Goal: Transaction & Acquisition: Book appointment/travel/reservation

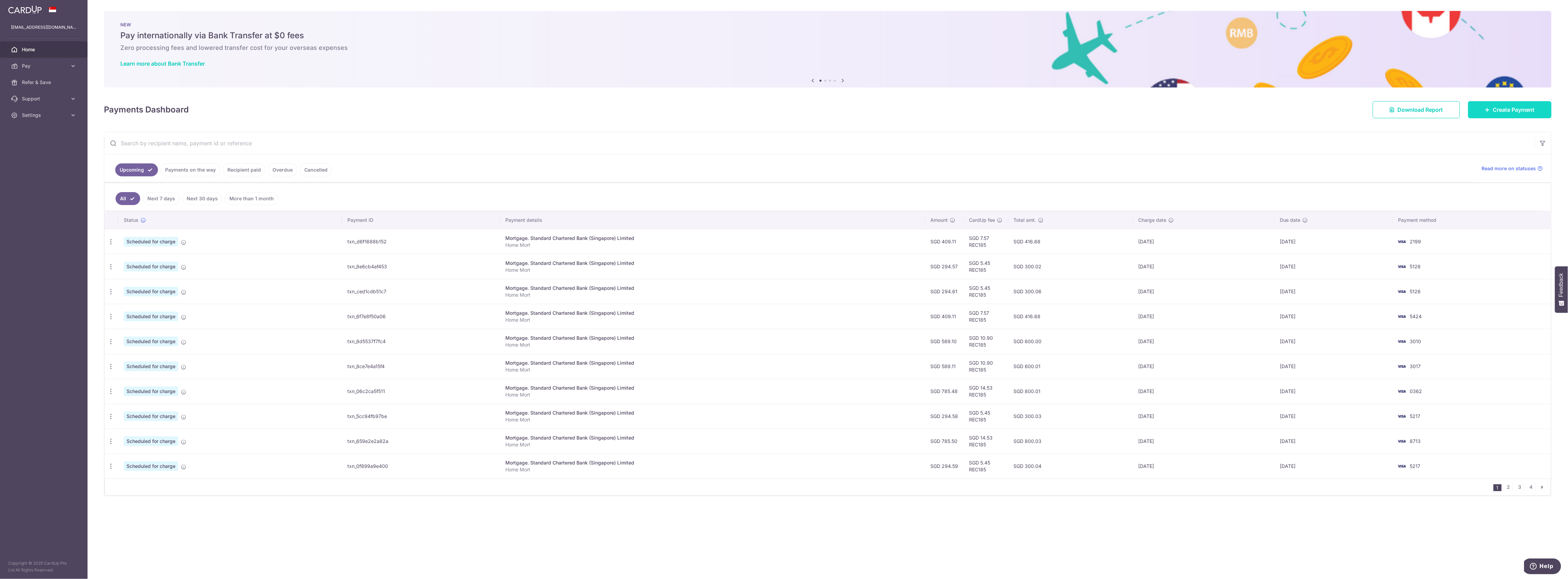
click at [1491, 111] on link "Create Payment" at bounding box center [1510, 109] width 83 height 17
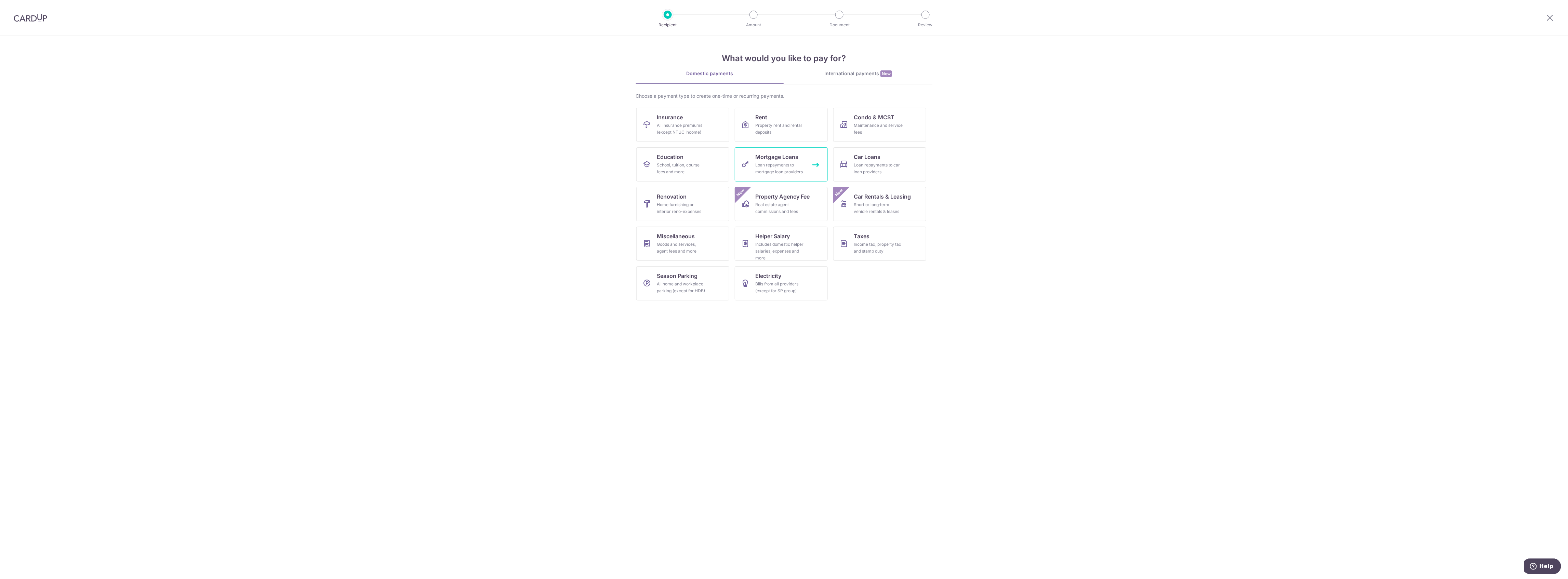
click at [762, 165] on div "Loan repayments to mortgage loan providers" at bounding box center [780, 168] width 49 height 13
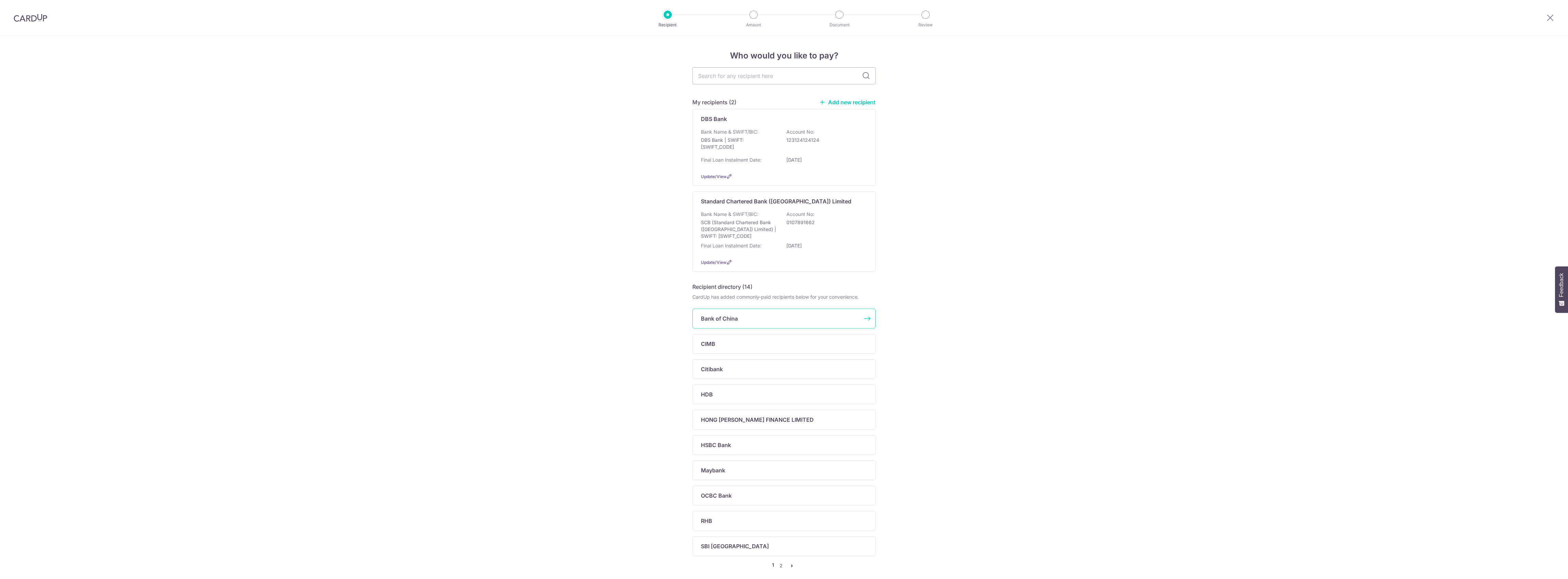
click at [747, 223] on p "SCB (Standard Chartered Bank (Singapore) Limited) | SWIFT: SCBLSG22XXX" at bounding box center [740, 229] width 77 height 21
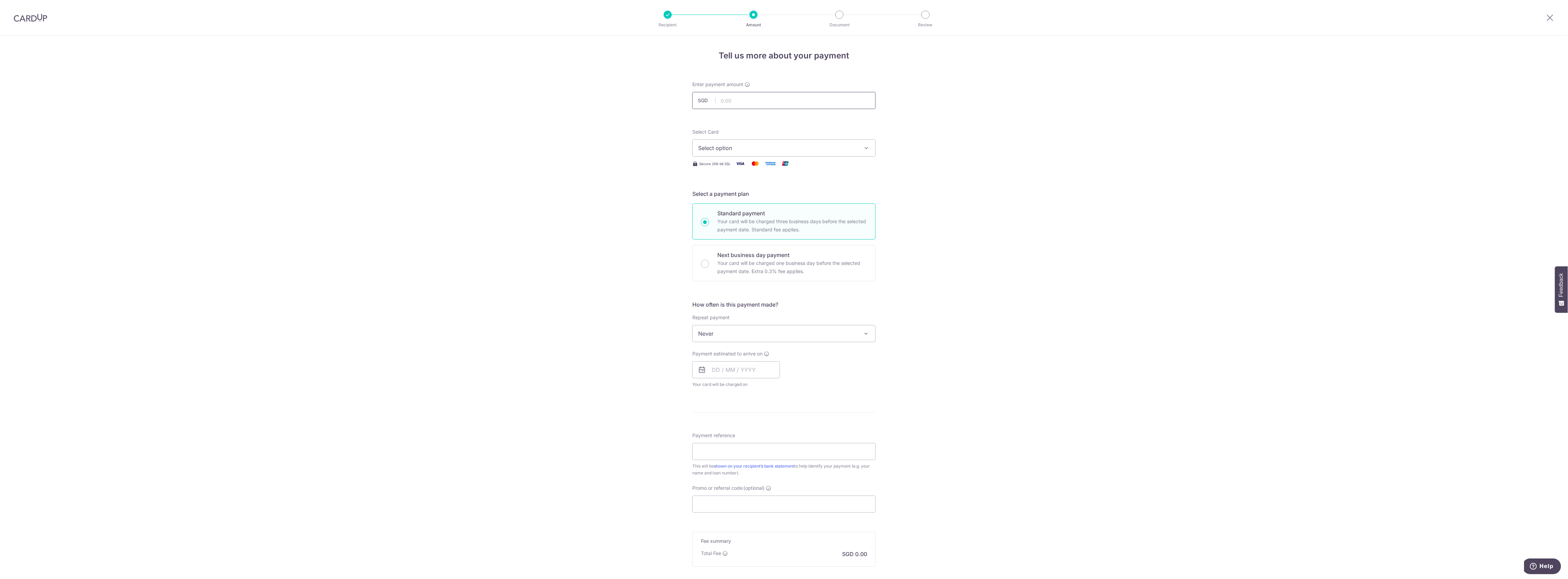
click at [744, 96] on input "text" at bounding box center [783, 100] width 183 height 17
click at [743, 100] on input "text" at bounding box center [783, 100] width 183 height 17
type input "540.01"
click at [747, 151] on span "Select option" at bounding box center [778, 147] width 159 height 8
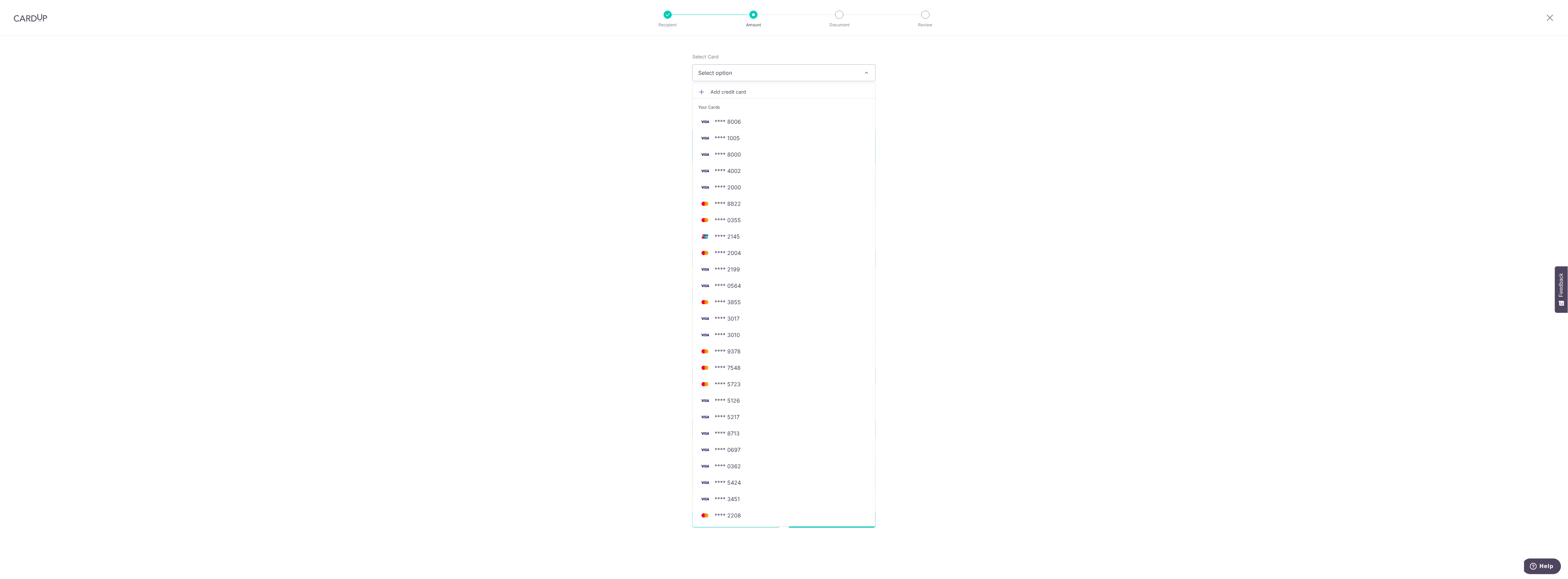
click at [739, 89] on span "Add credit card" at bounding box center [790, 91] width 159 height 7
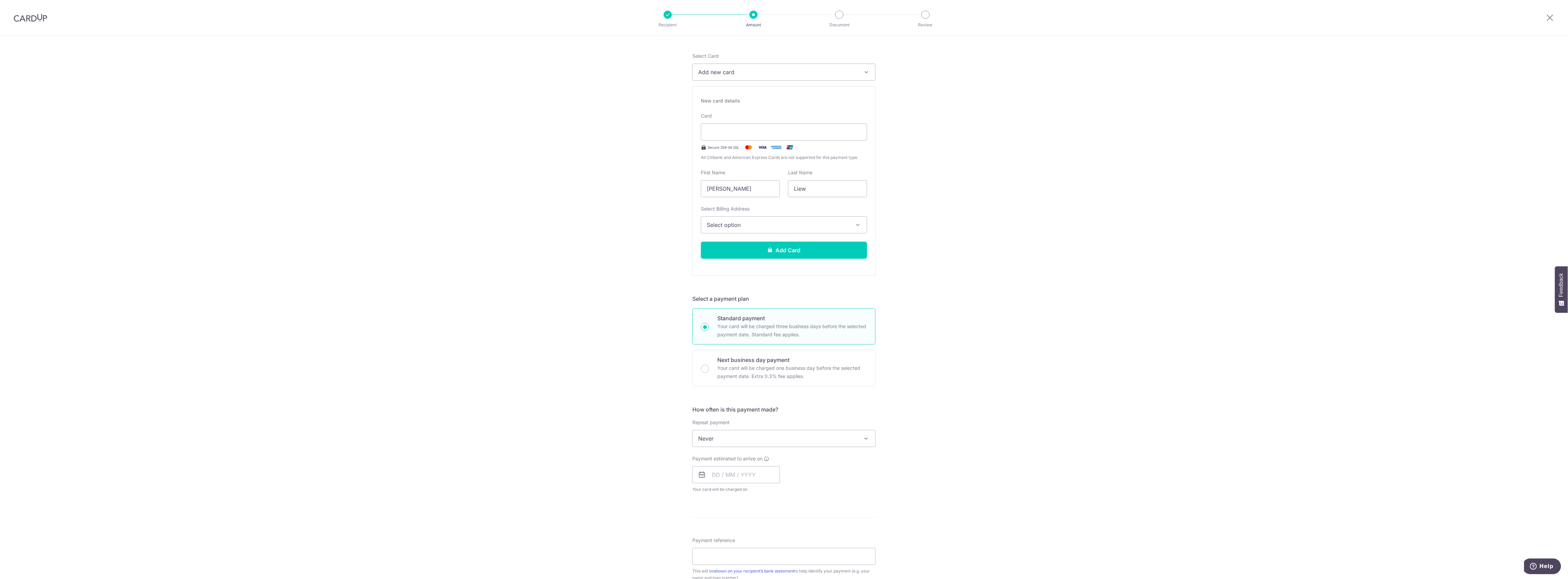
click at [743, 220] on button "Select option" at bounding box center [784, 225] width 166 height 17
click at [736, 272] on link "05-35, 10 Mount Sophia, 8 at Mount Sophia, Singapore, Singapore, Singapore-2284…" at bounding box center [784, 273] width 166 height 16
click at [717, 435] on span "Never" at bounding box center [784, 438] width 183 height 16
select select "3"
type input "01/04/2052"
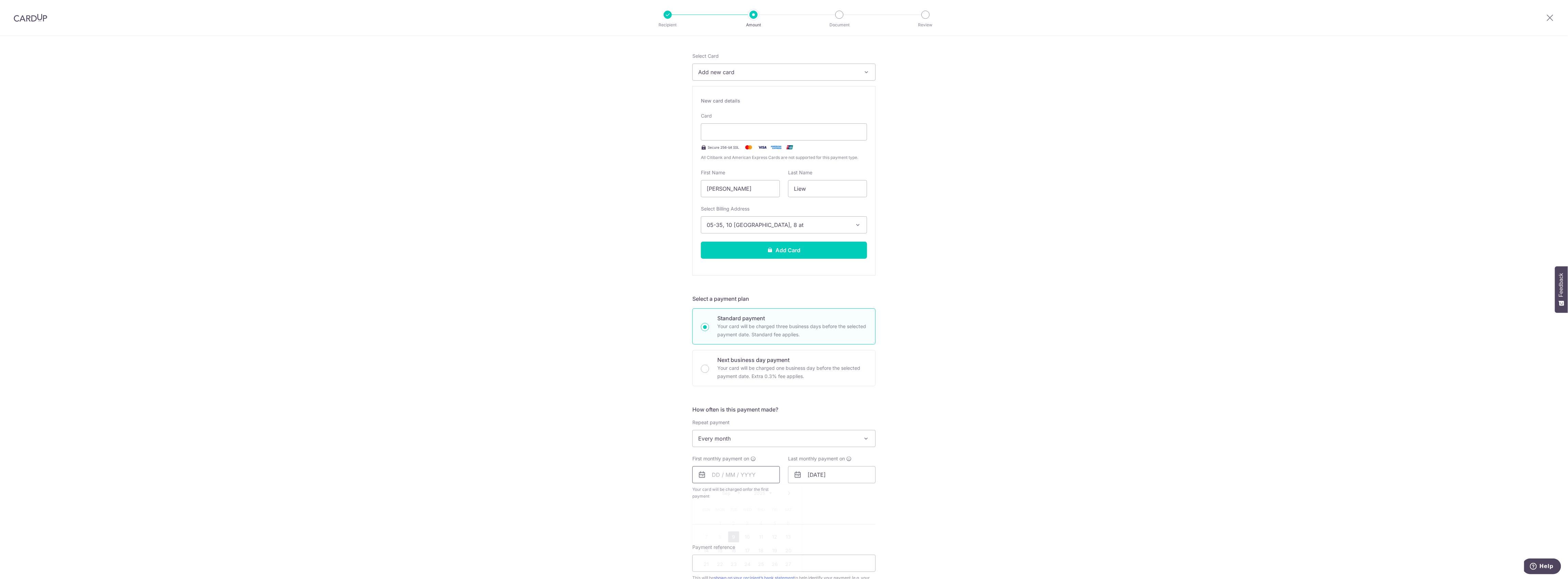
click at [749, 477] on input "text" at bounding box center [736, 474] width 88 height 17
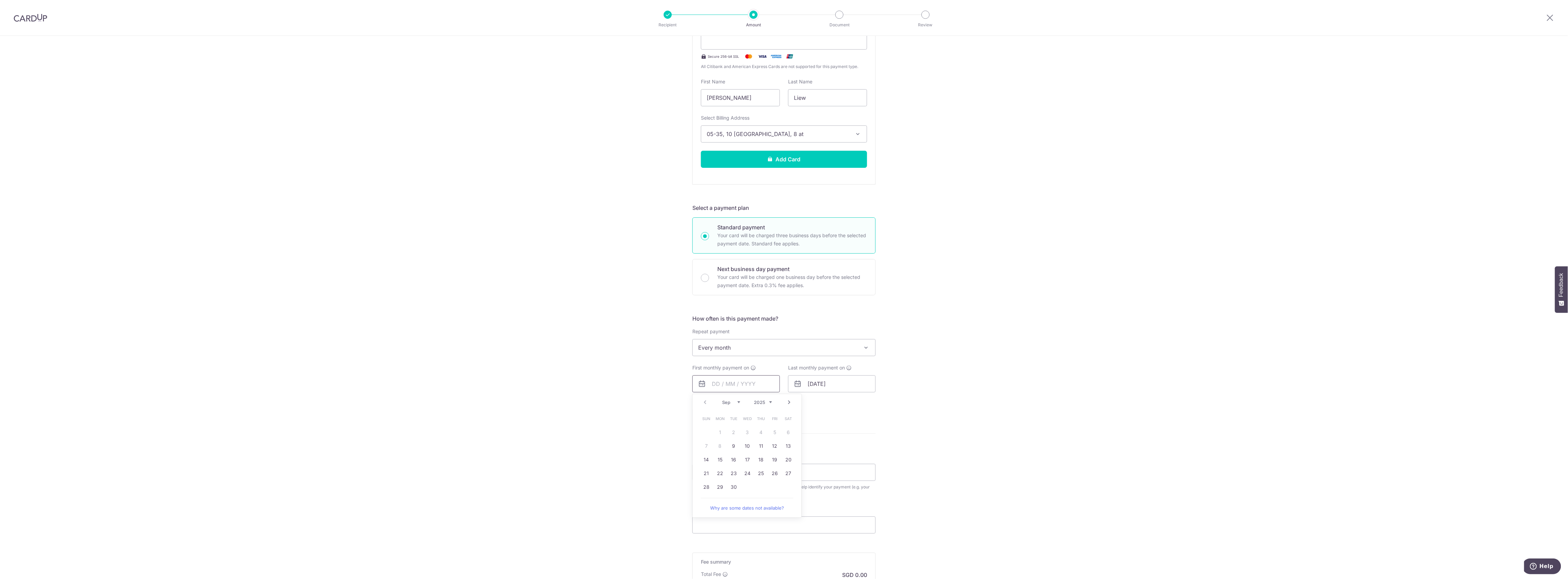
scroll to position [167, 0]
click at [749, 445] on link "10" at bounding box center [747, 445] width 11 height 11
type input "[DATE]"
click at [819, 384] on input "01/04/2052" at bounding box center [832, 383] width 88 height 17
click at [825, 403] on select "Jan Feb Mar Apr May Jun Jul Aug Sep Oct Nov Dec" at bounding box center [827, 401] width 18 height 5
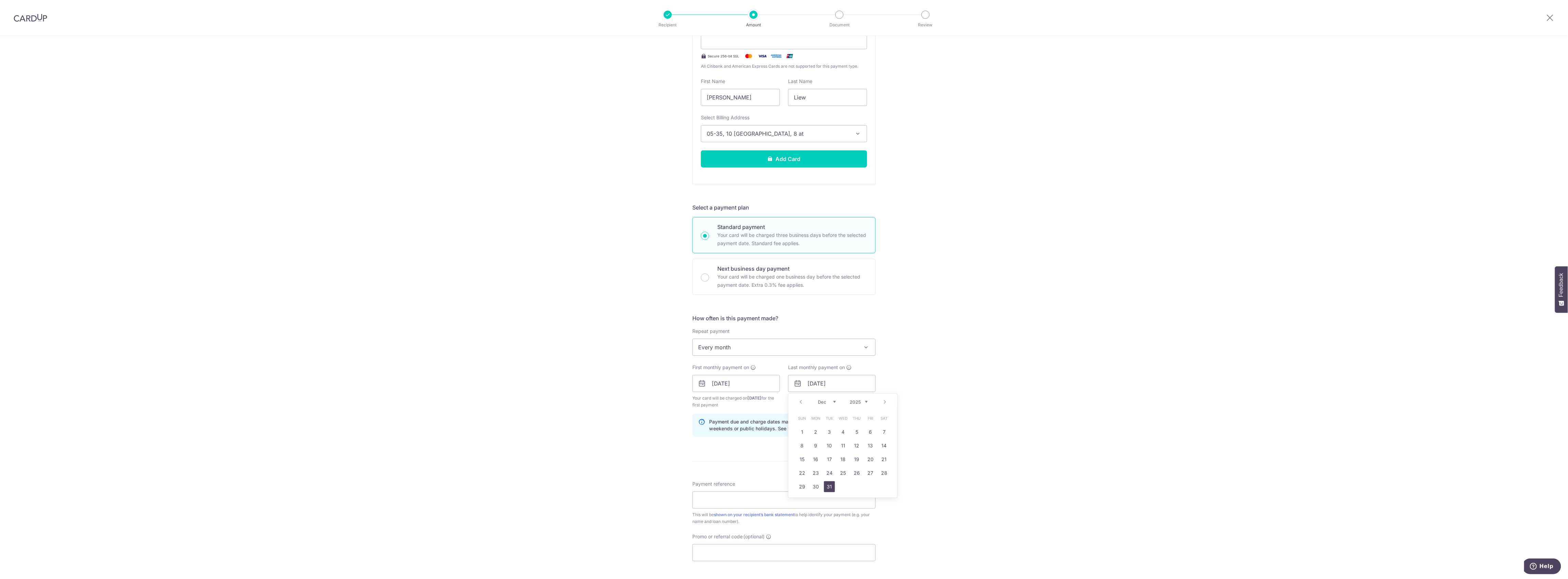
click at [827, 487] on link "31" at bounding box center [830, 487] width 11 height 11
type input "31/12/2052"
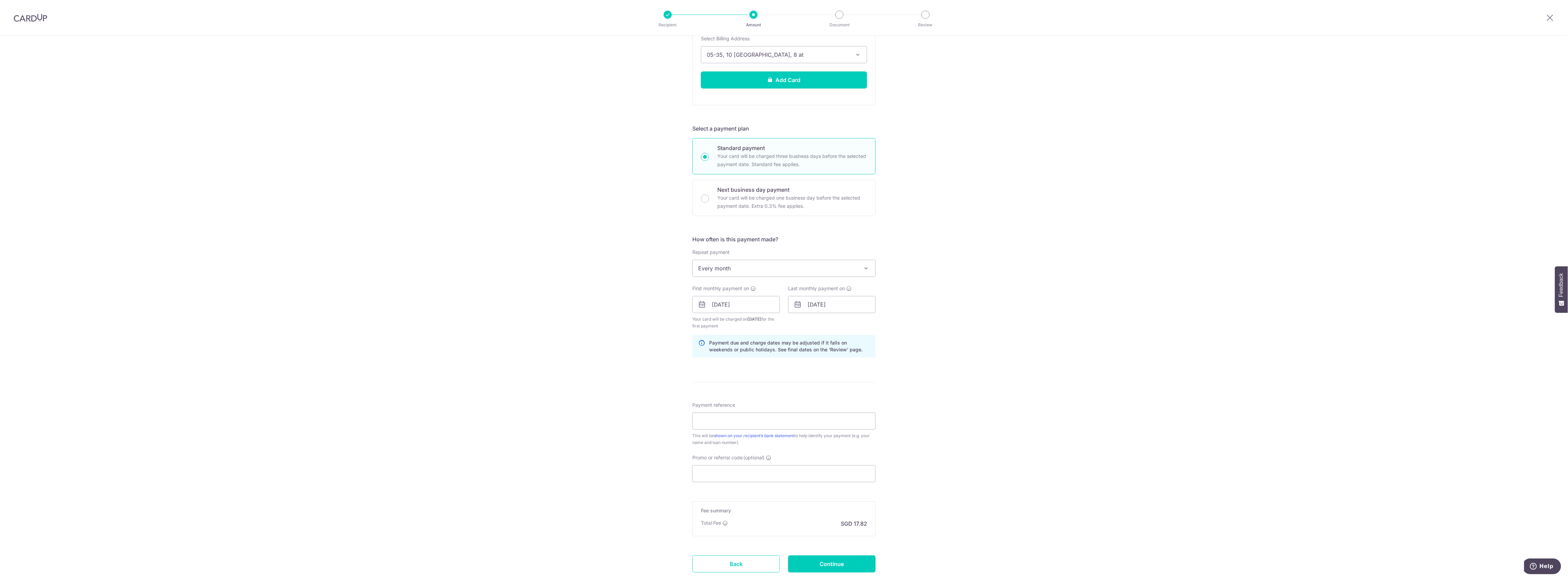
scroll to position [293, 0]
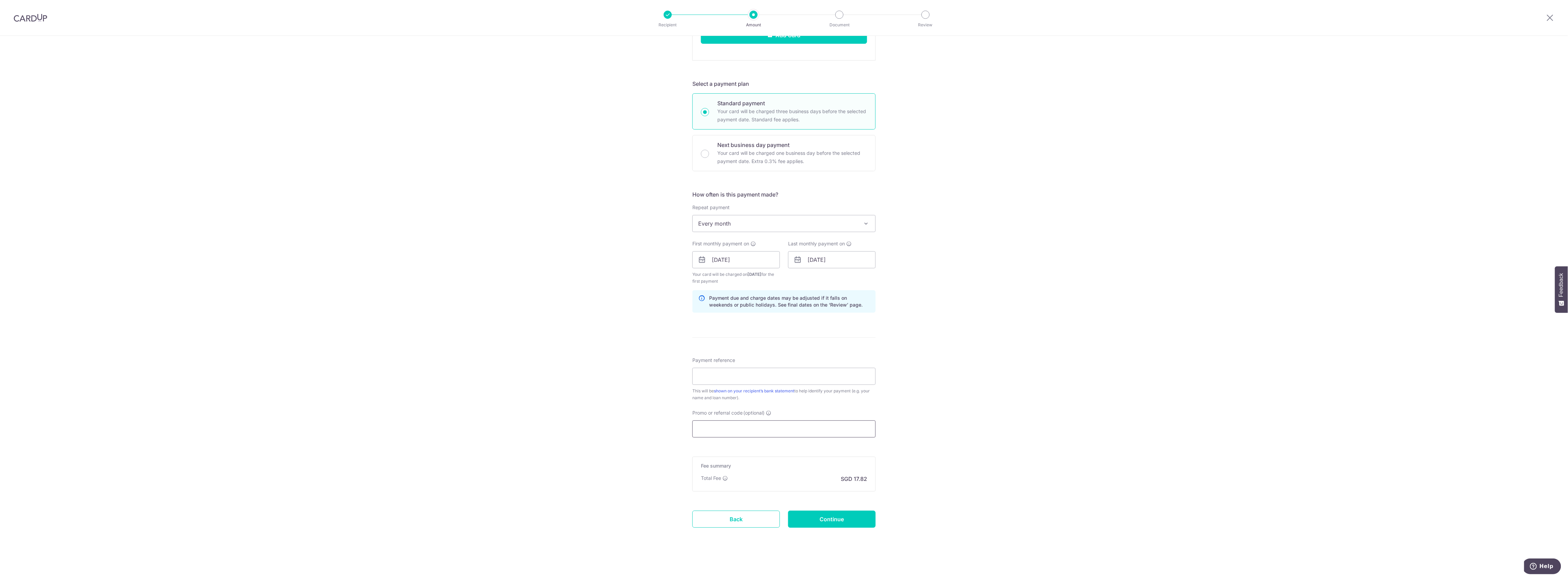
click at [723, 427] on input "Promo or referral code (optional)" at bounding box center [783, 429] width 183 height 17
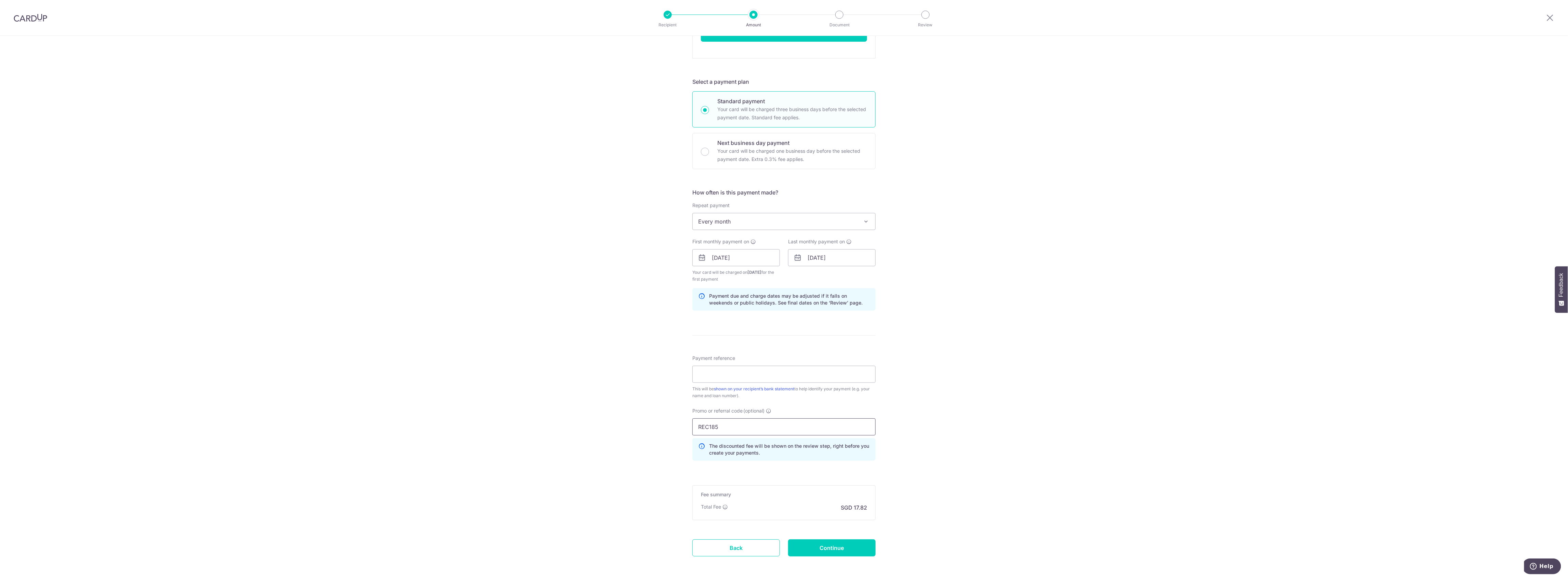
type input "REC185"
click at [737, 371] on input "Payment reference" at bounding box center [783, 374] width 183 height 17
type input "Home Mort"
click at [821, 544] on input "Continue" at bounding box center [832, 547] width 88 height 17
type input "Create Schedule"
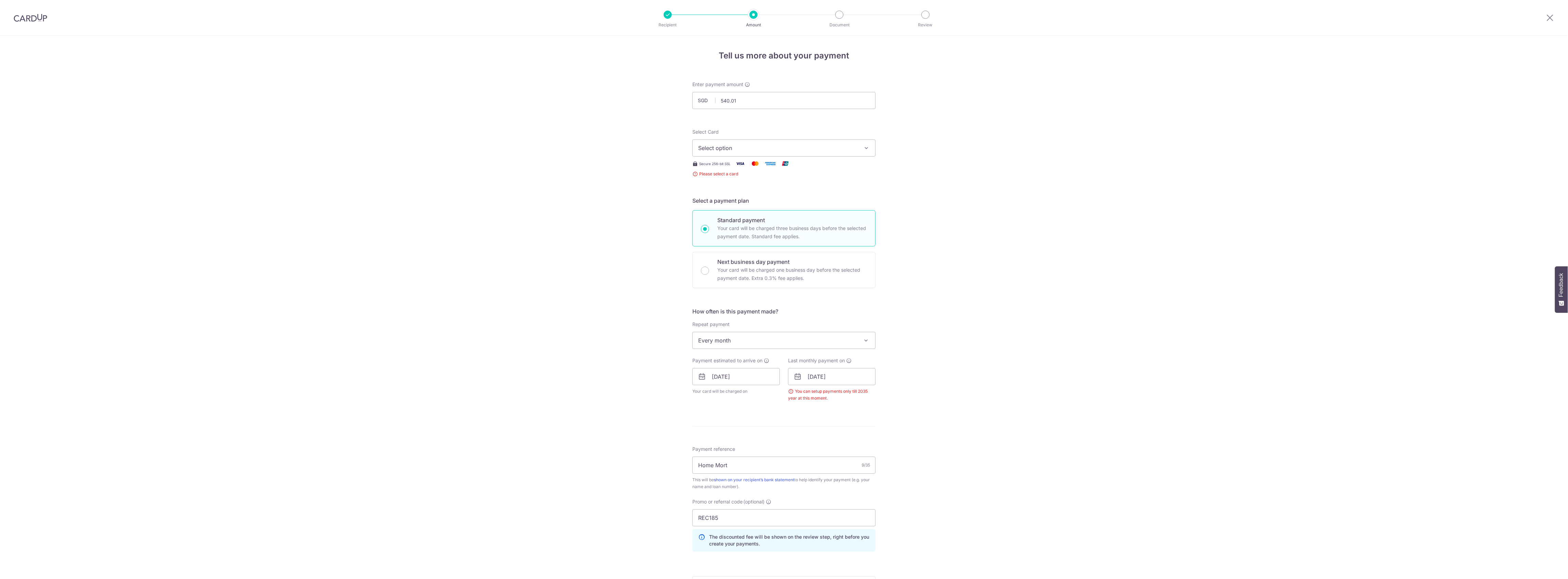
scroll to position [121, 0]
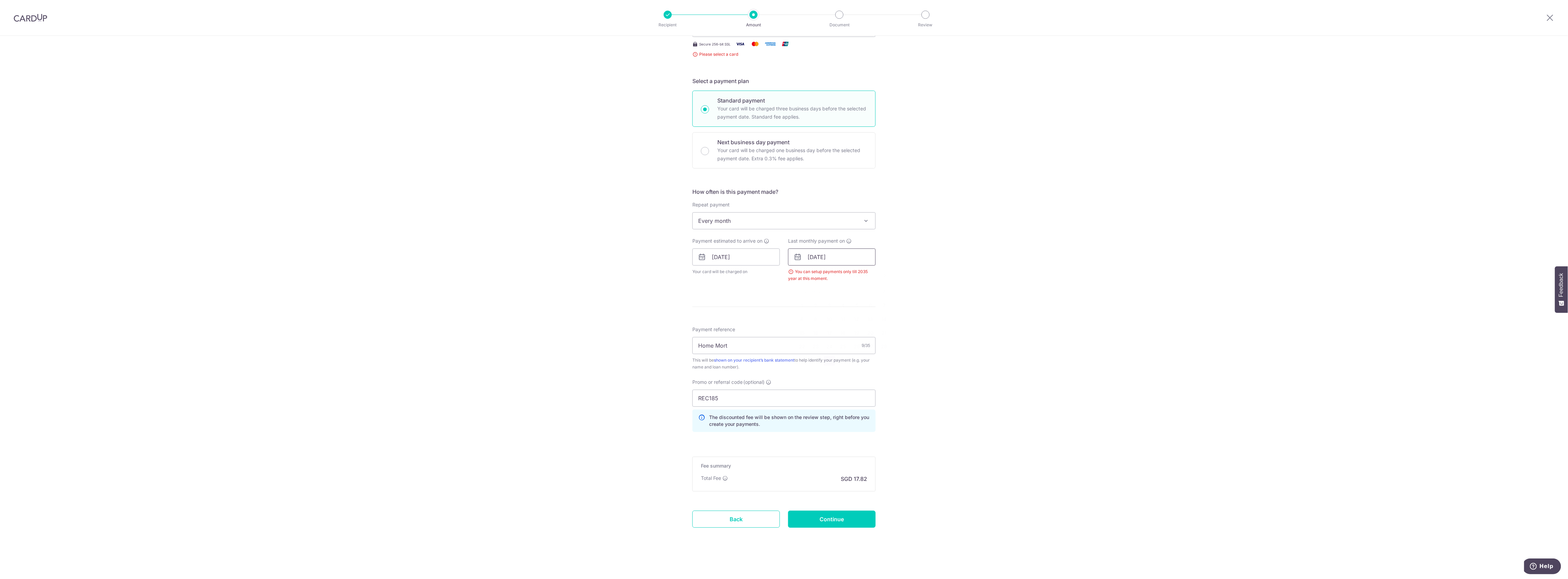
click at [824, 260] on input "31/12/2052" at bounding box center [832, 257] width 88 height 17
click at [856, 274] on select "2025 2026 2027 2028 2029 2030 2031 2032 2033 2034 2035" at bounding box center [859, 275] width 18 height 5
click at [850, 272] on select "2025 2026 2027 2028 2029 2030 2031 2032 2033 2034 2035" at bounding box center [859, 275] width 18 height 5
click at [811, 359] on link "30" at bounding box center [816, 360] width 11 height 11
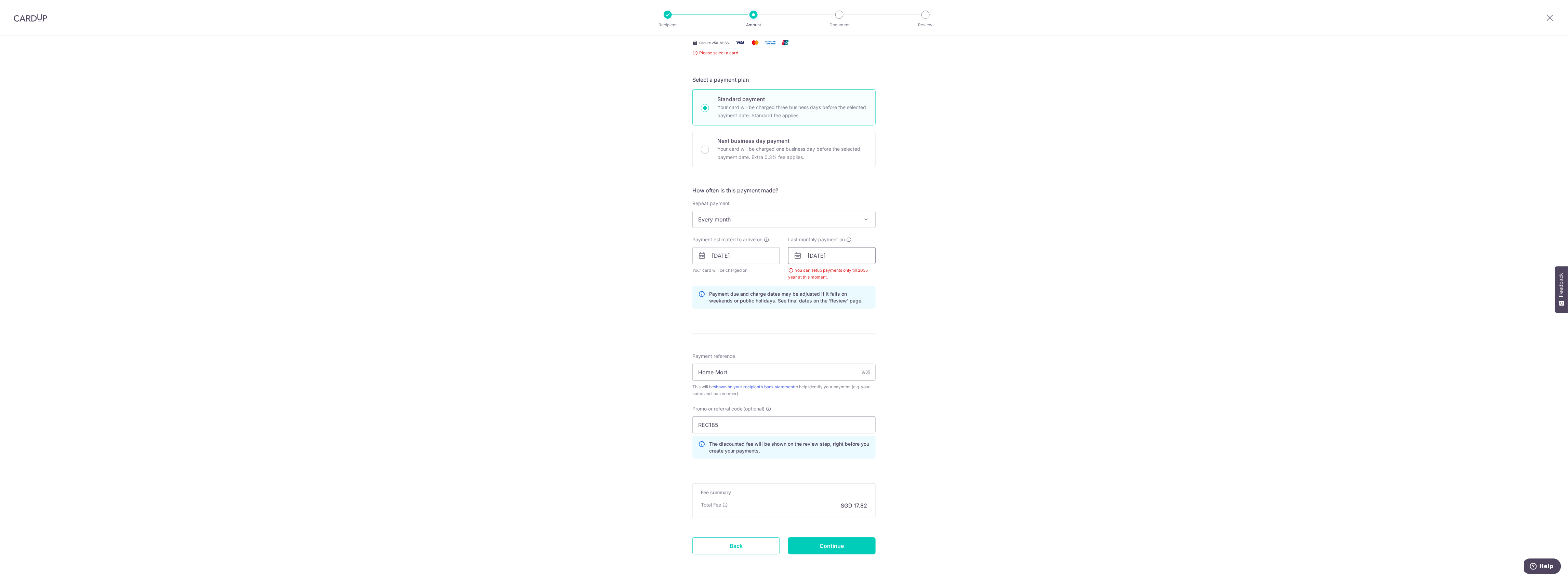
click at [830, 258] on input "30/12/2052" at bounding box center [832, 255] width 88 height 17
drag, startPoint x: 841, startPoint y: 257, endPoint x: 830, endPoint y: 256, distance: 11.0
click at [830, 256] on input "30/12/2052" at bounding box center [832, 255] width 88 height 17
click at [829, 255] on input "30/12/2025" at bounding box center [832, 255] width 88 height 17
click at [811, 359] on link "29" at bounding box center [816, 359] width 11 height 11
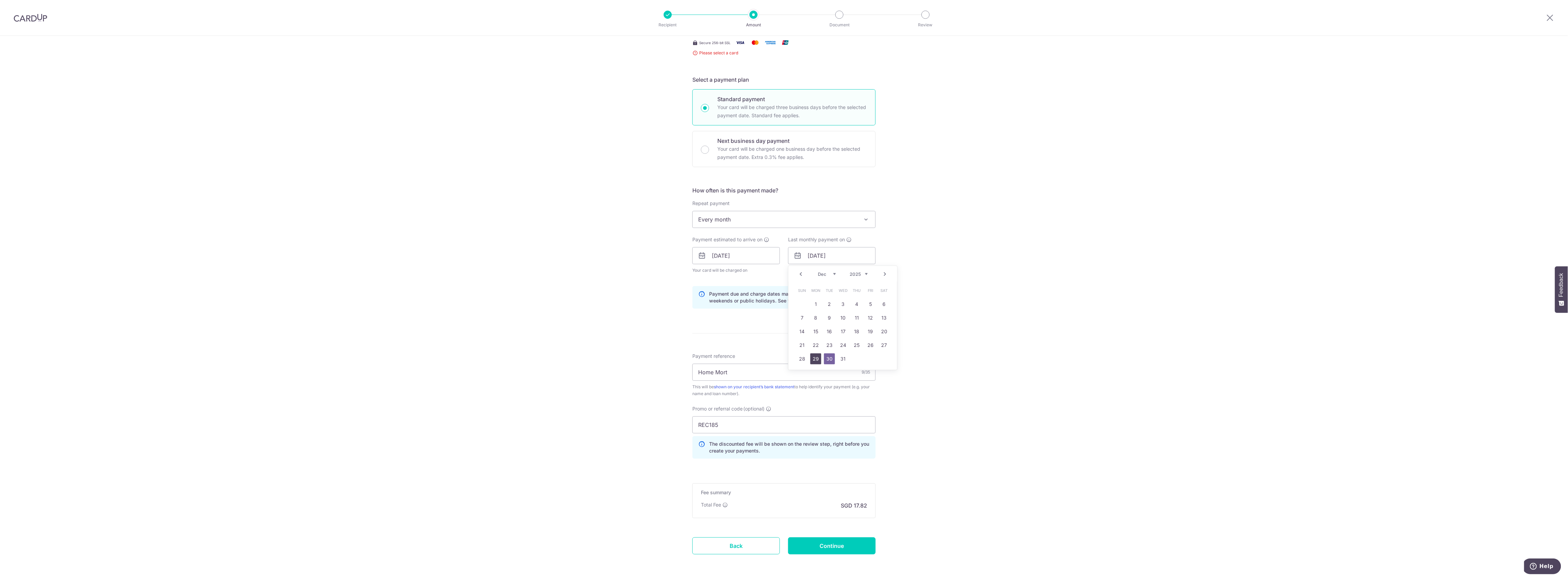
type input "29/12/2025"
click at [833, 552] on input "Continue" at bounding box center [832, 546] width 88 height 17
type input "Create Schedule"
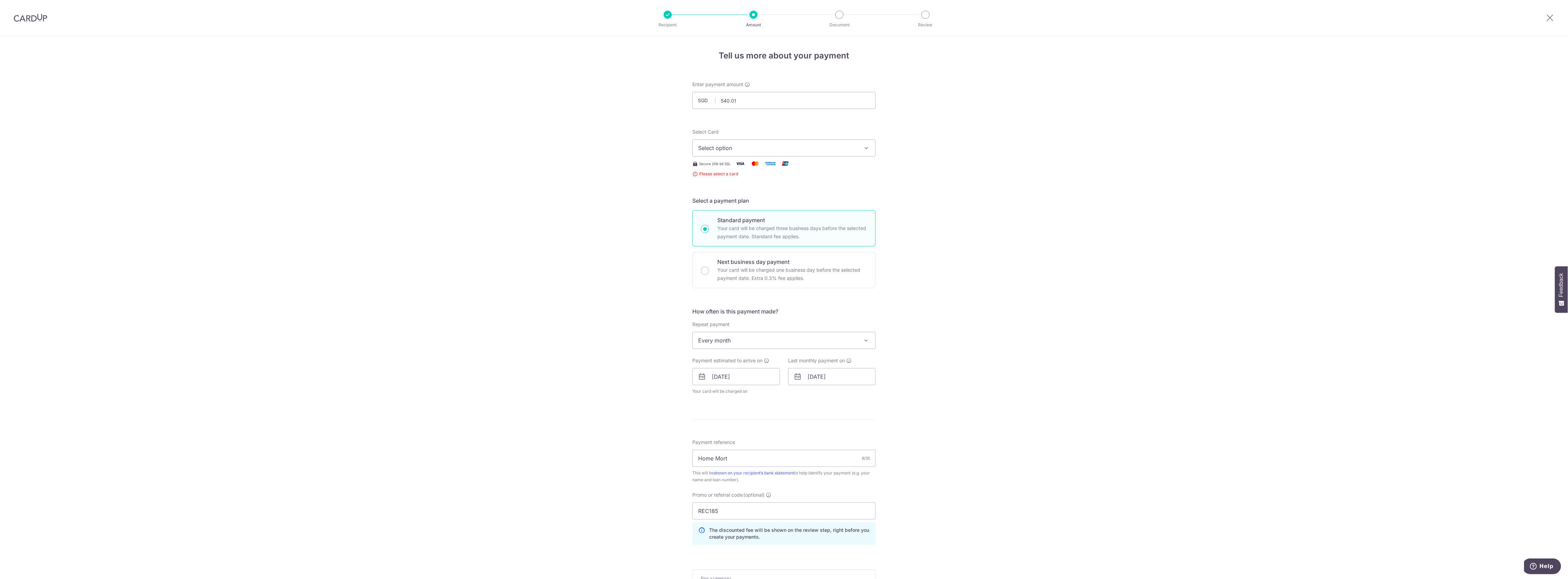
click at [758, 144] on span "Select option" at bounding box center [778, 147] width 159 height 8
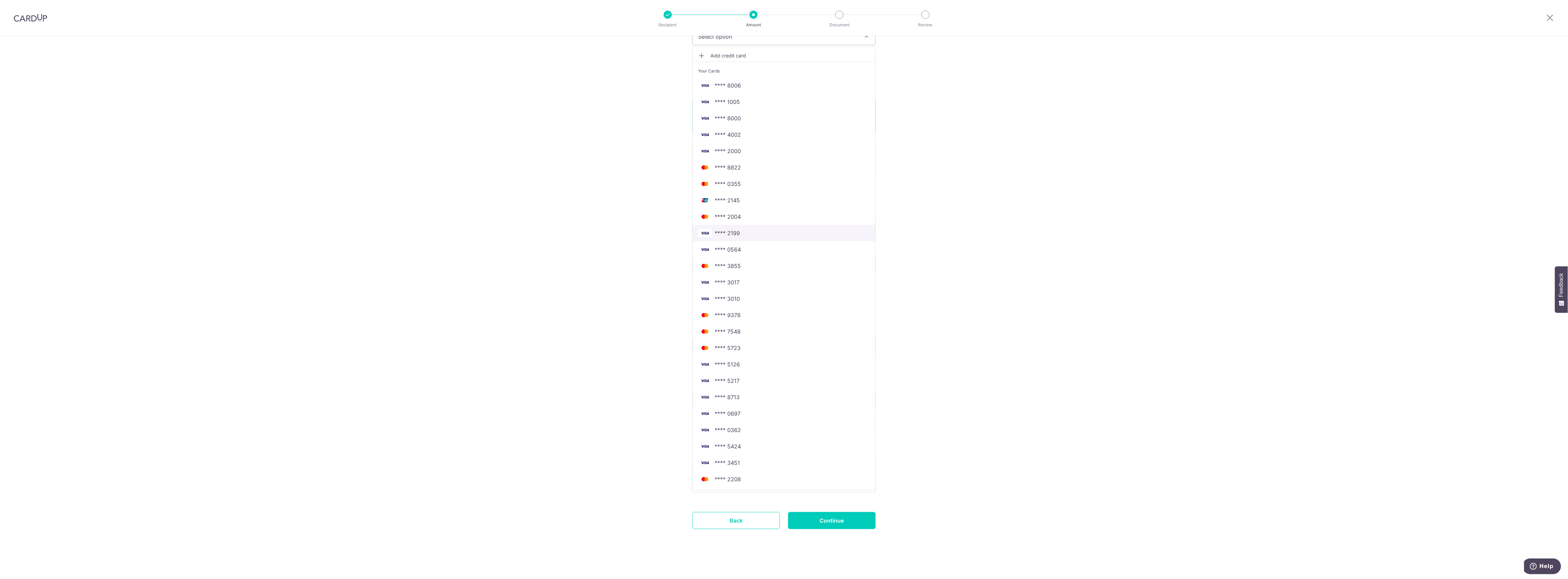
scroll to position [114, 0]
click at [947, 223] on div "Tell us more about your payment Enter payment amount SGD 540.01 540.01 Select C…" at bounding box center [784, 251] width 1568 height 656
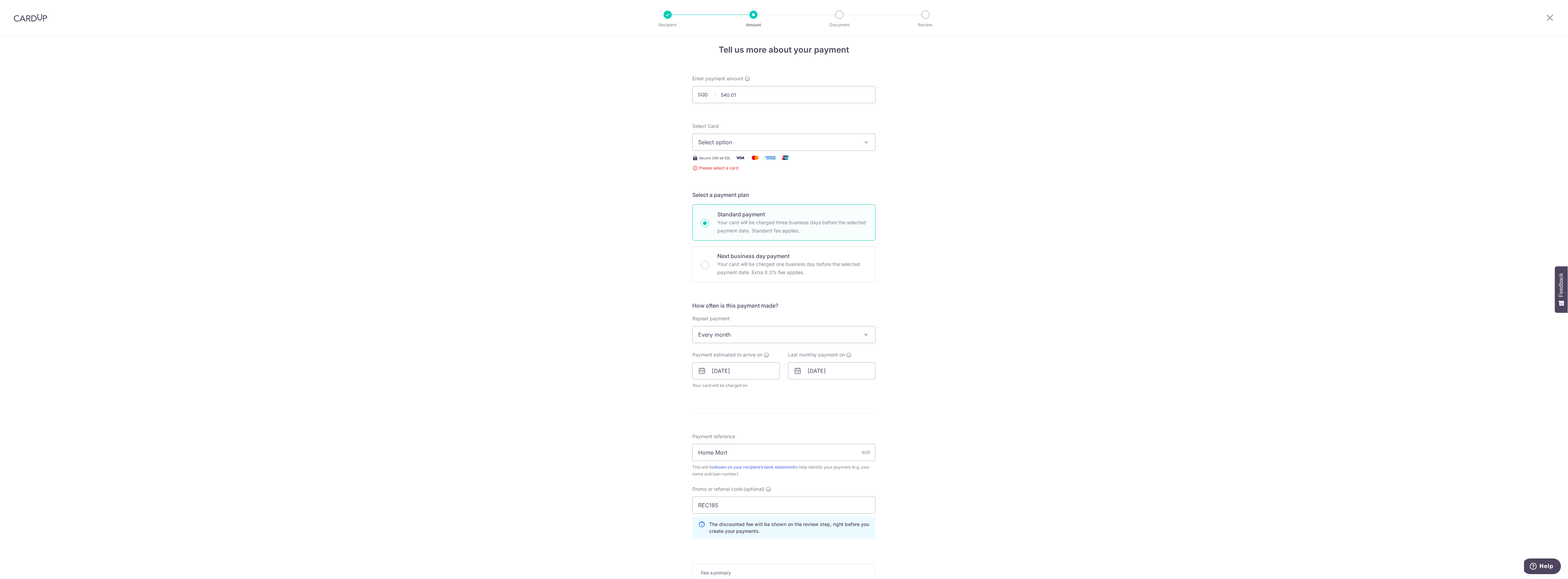
scroll to position [0, 0]
click at [739, 142] on button "Select option" at bounding box center [783, 148] width 183 height 17
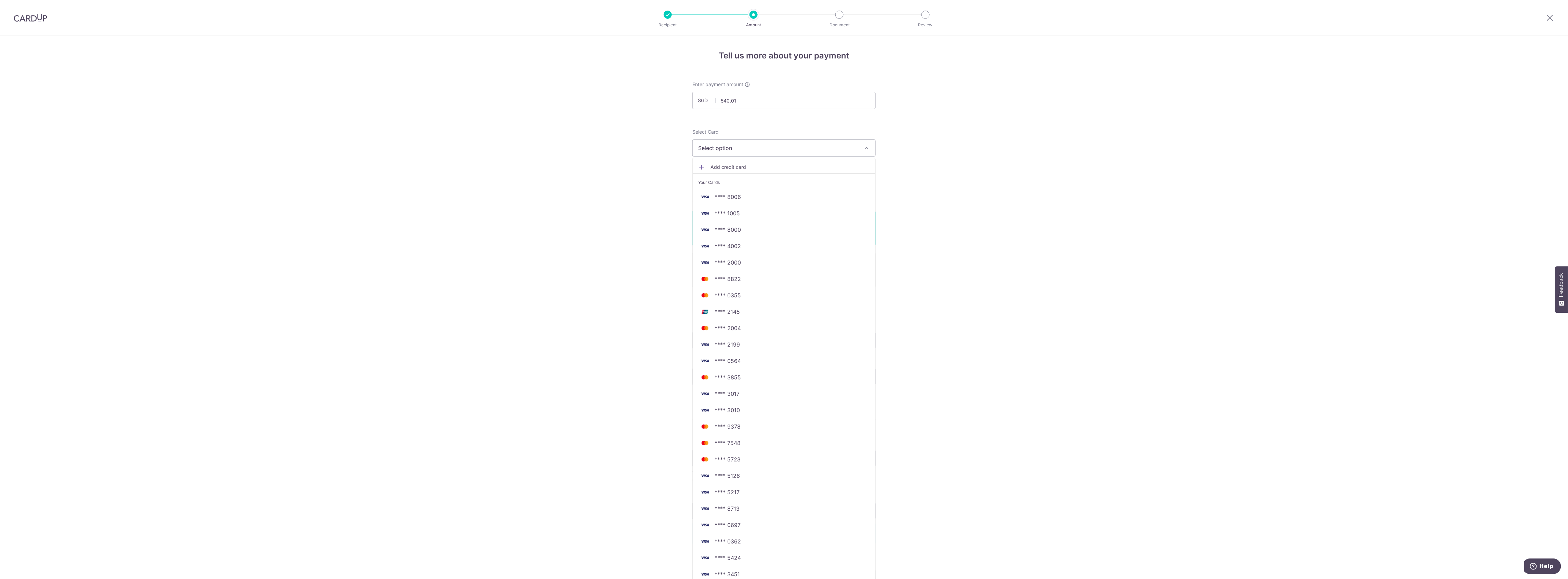
click at [727, 168] on span "Add credit card" at bounding box center [790, 167] width 159 height 7
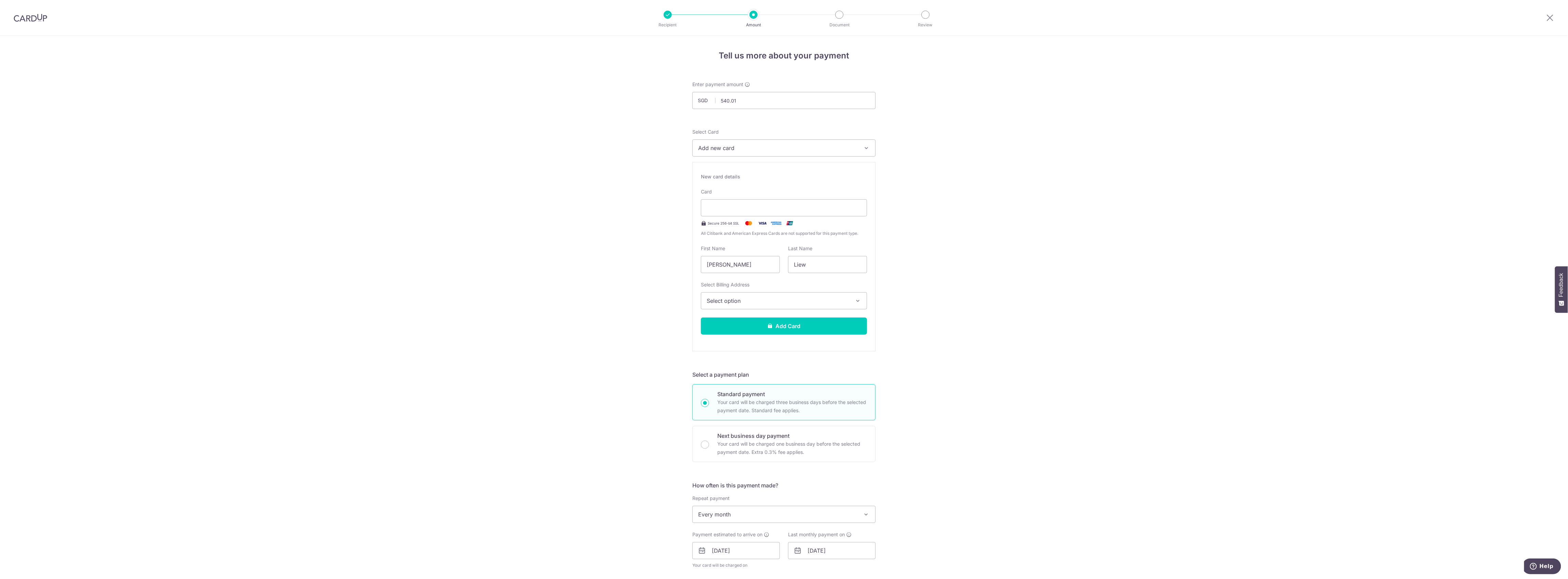
click at [727, 301] on span "Select option" at bounding box center [778, 300] width 142 height 8
click at [727, 349] on link "05-35, 10 [GEOGRAPHIC_DATA], 8 at [GEOGRAPHIC_DATA], [GEOGRAPHIC_DATA], [GEOGRA…" at bounding box center [784, 349] width 166 height 16
click at [769, 328] on icon at bounding box center [770, 325] width 5 height 5
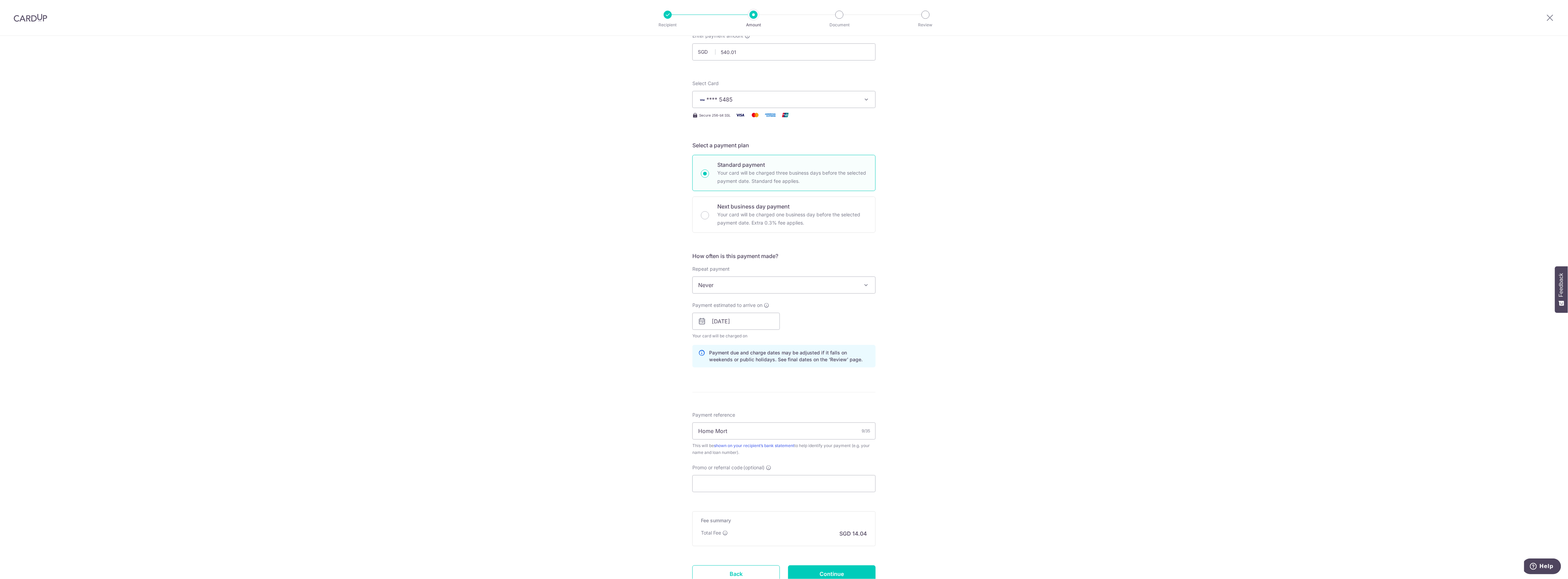
scroll to position [104, 0]
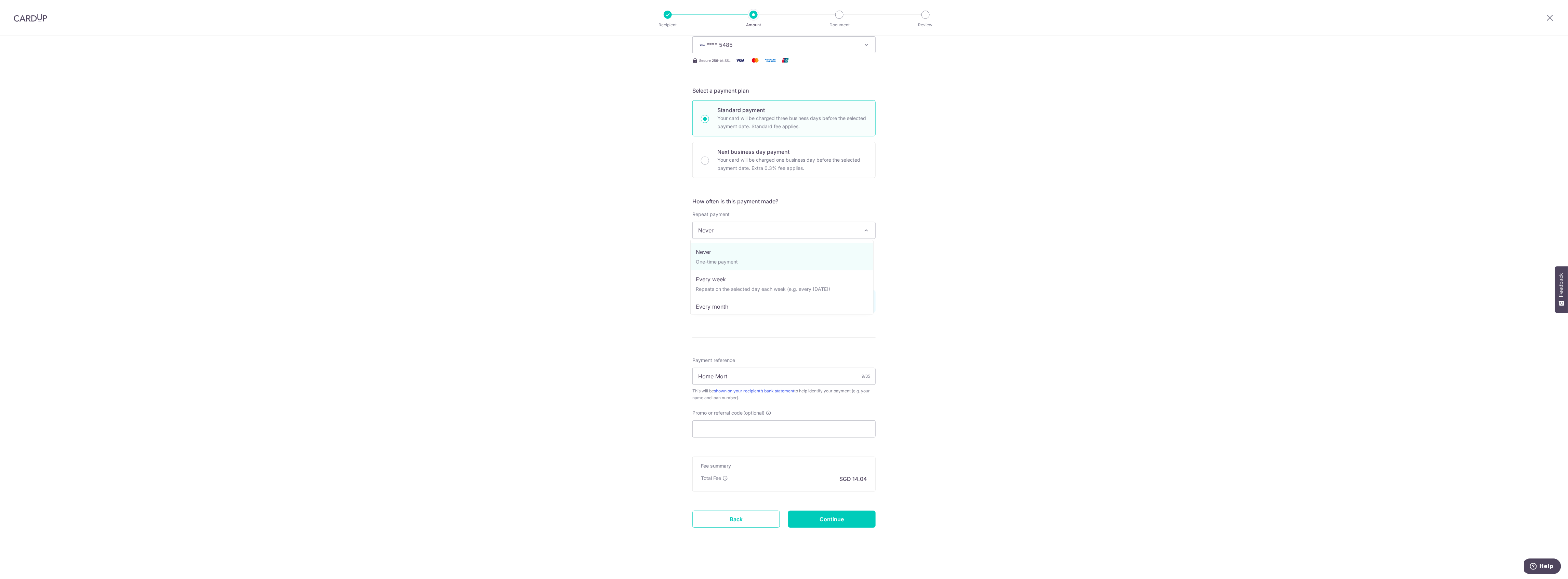
click at [760, 232] on span "Never" at bounding box center [784, 230] width 183 height 16
select select "3"
click at [832, 267] on input "[DATE]" at bounding box center [832, 265] width 88 height 17
click at [825, 285] on select "Jan Feb Mar Apr May Jun [DATE] Aug Sep Oct Nov Dec" at bounding box center [827, 283] width 18 height 5
click at [858, 282] on select "2024 2025 2026 2027 2028 2029 2030 2031 2032 2033 2034 2035" at bounding box center [859, 283] width 18 height 5
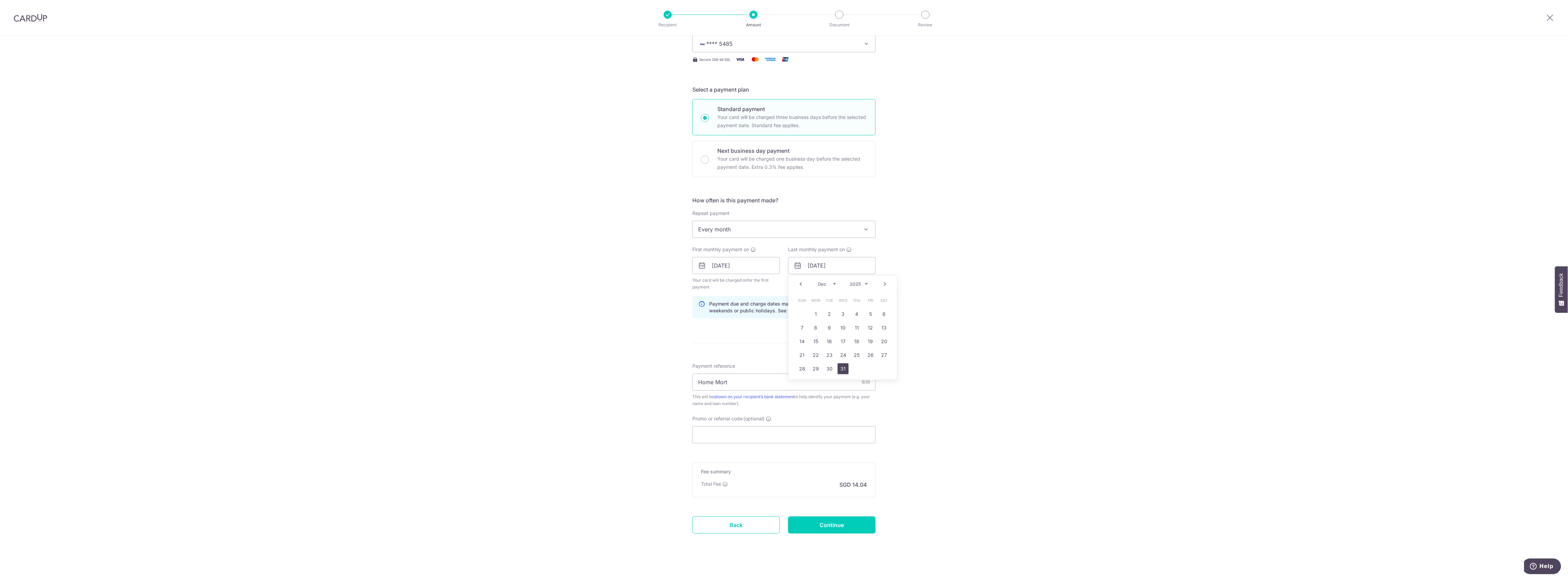
click at [838, 369] on link "31" at bounding box center [843, 369] width 11 height 11
type input "[DATE]"
click at [830, 524] on input "Continue" at bounding box center [832, 525] width 88 height 17
type input "Create Schedule"
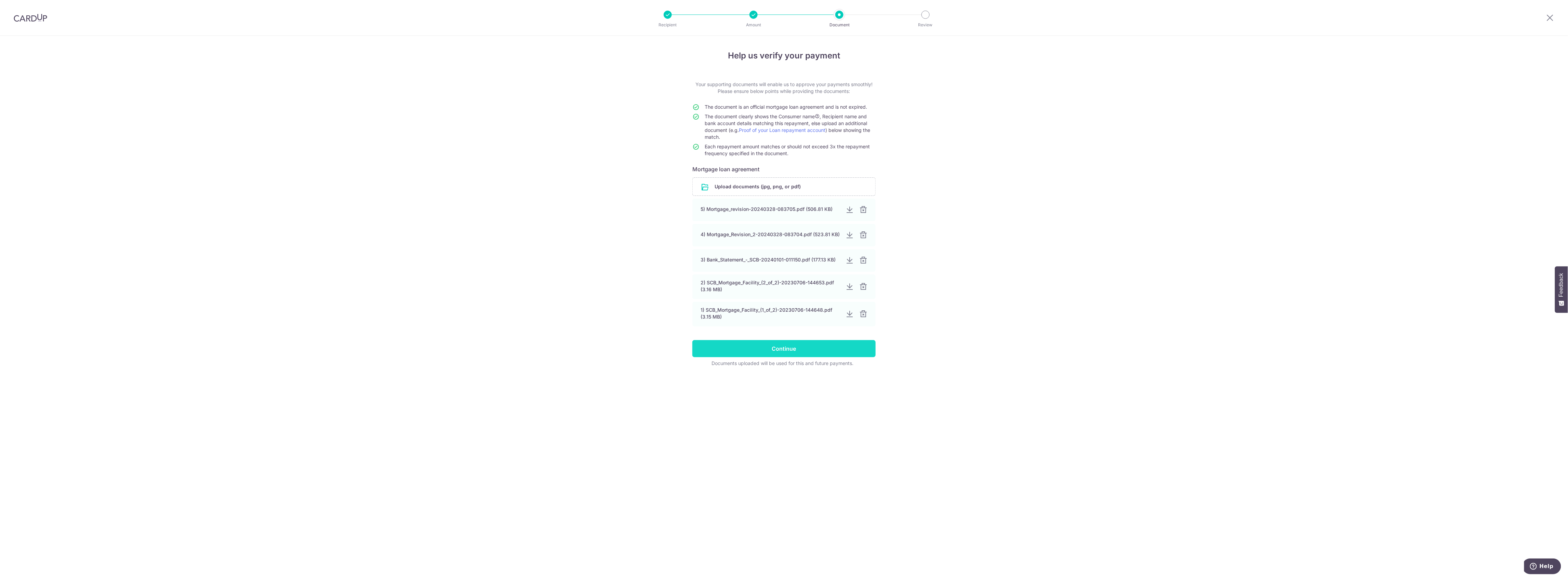
click at [755, 344] on input "Continue" at bounding box center [783, 348] width 183 height 17
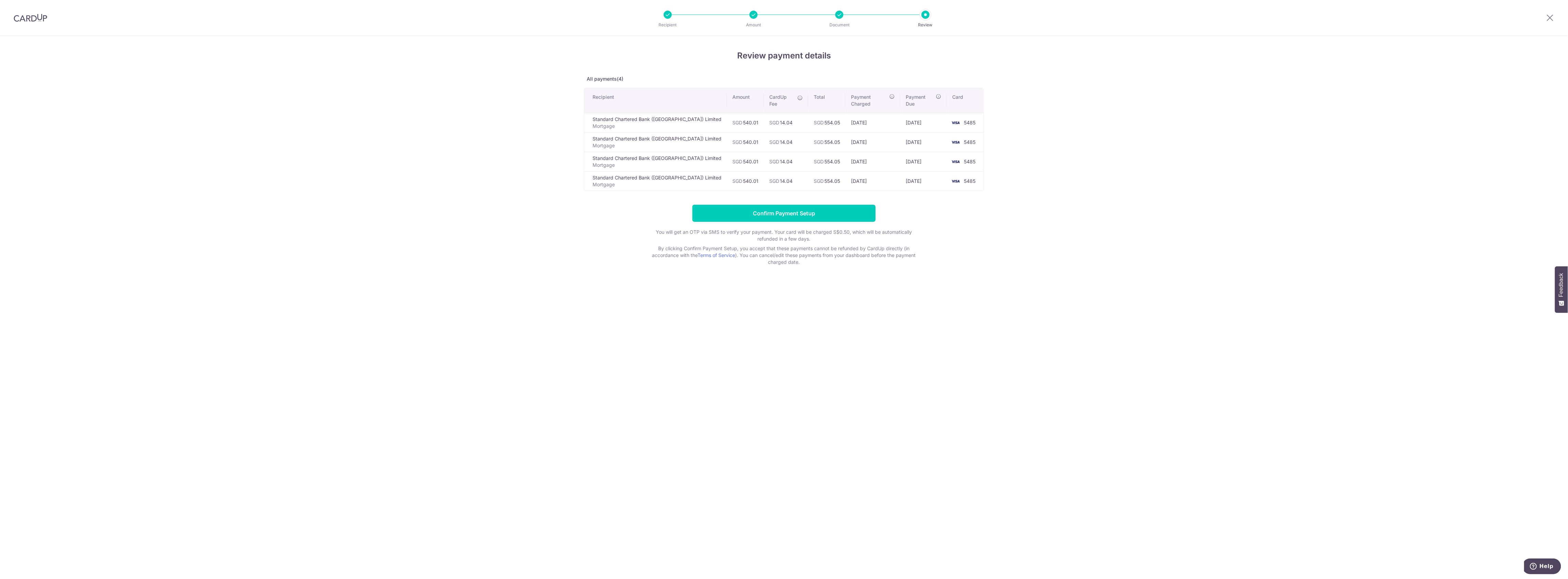
click at [770, 113] on td "SGD 14.04" at bounding box center [786, 122] width 44 height 19
drag, startPoint x: 777, startPoint y: 116, endPoint x: 761, endPoint y: 116, distance: 16.0
click at [764, 116] on td "SGD 14.04" at bounding box center [786, 122] width 44 height 19
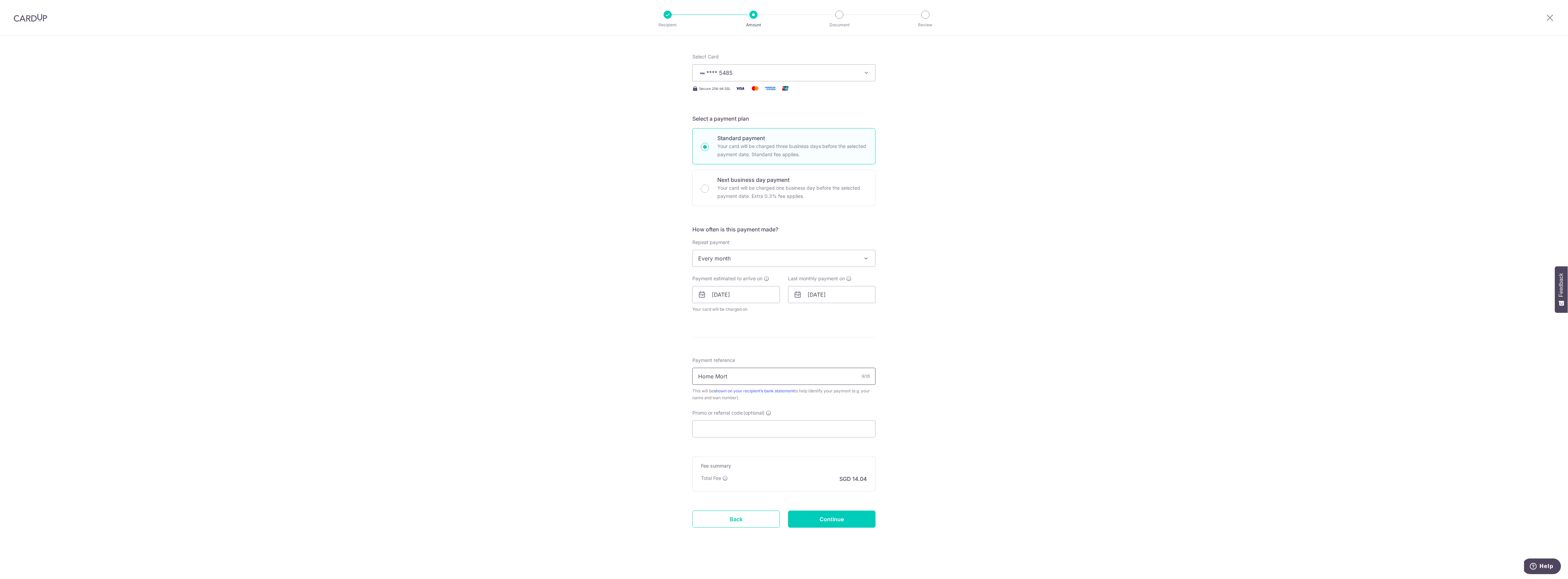
scroll to position [76, 0]
click at [725, 432] on input "Promo or referral code (optional)" at bounding box center [783, 429] width 183 height 17
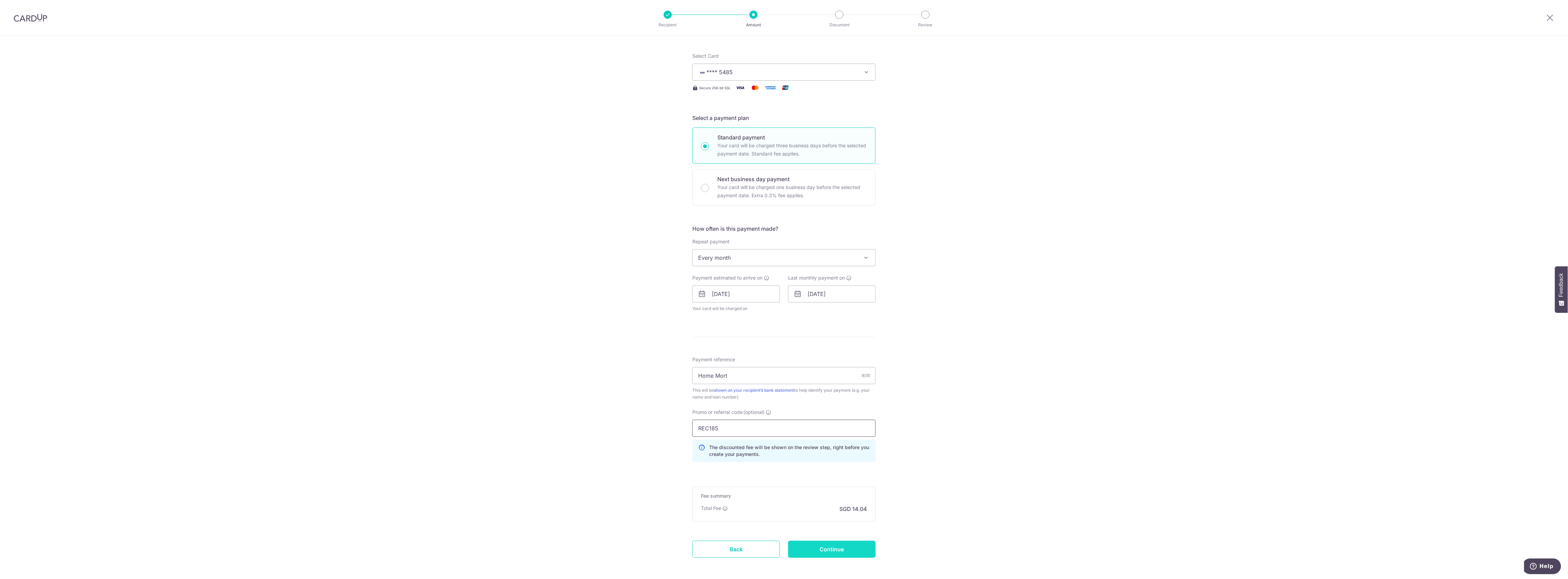
type input "REC185"
click at [837, 548] on input "Continue" at bounding box center [832, 549] width 88 height 17
type input "Update Schedule"
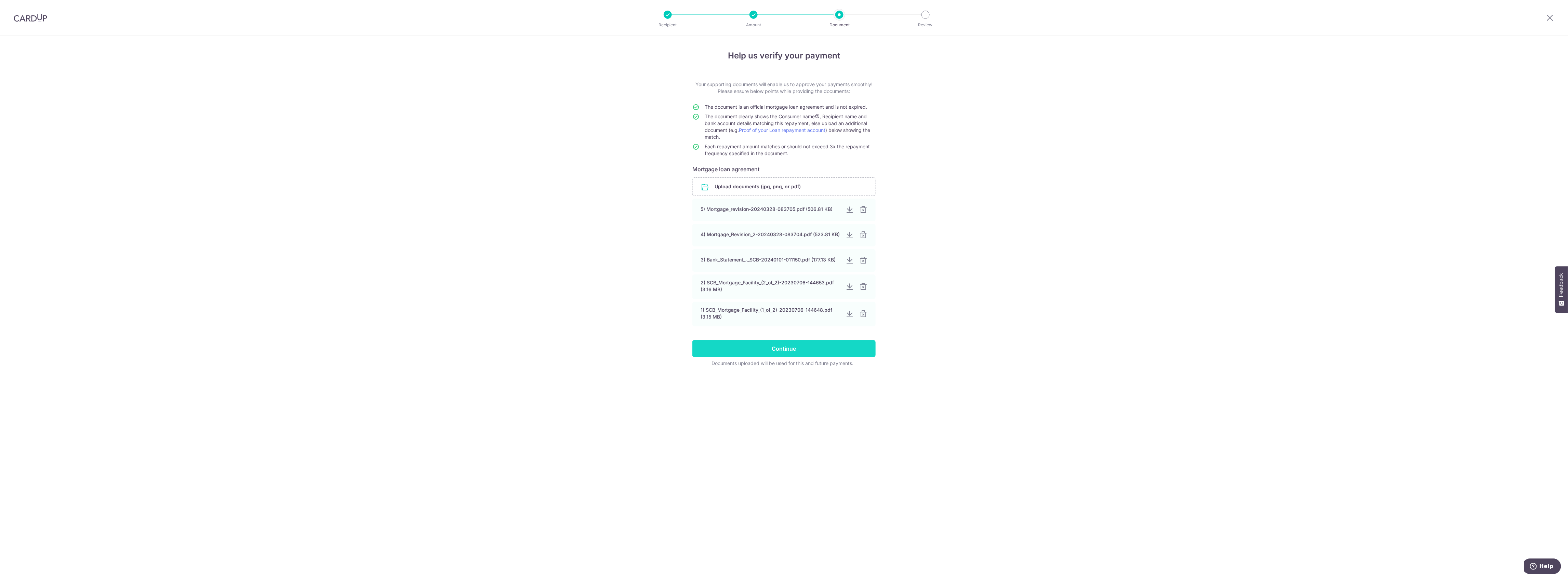
click at [780, 350] on input "Continue" at bounding box center [783, 348] width 183 height 17
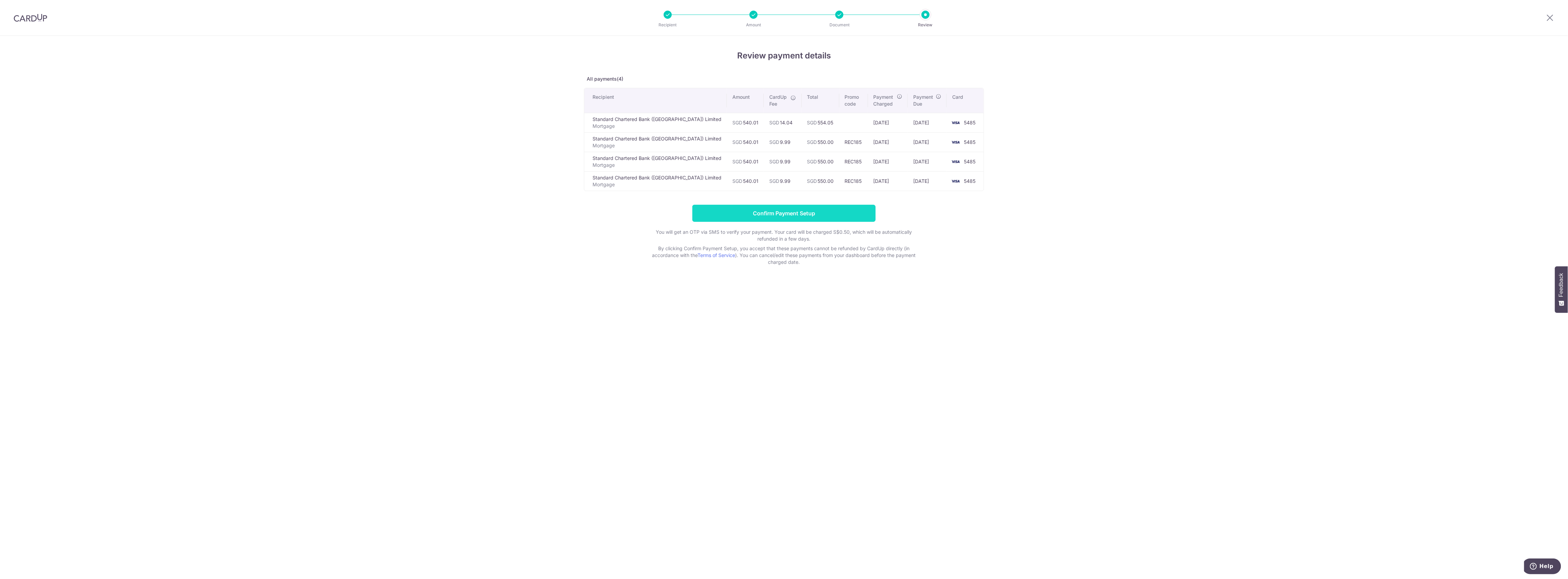
click at [772, 215] on input "Confirm Payment Setup" at bounding box center [783, 213] width 183 height 17
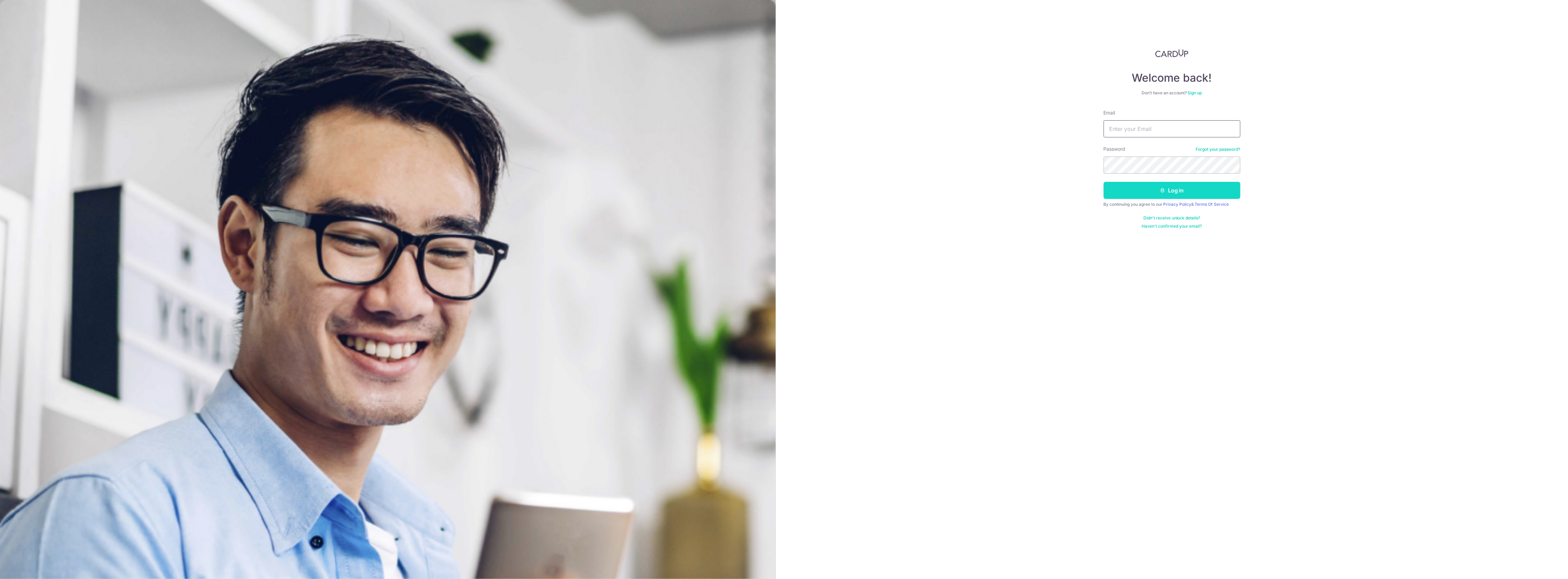
type input "athen1000@hotmail.com"
click at [1148, 187] on button "Log in" at bounding box center [1172, 190] width 137 height 17
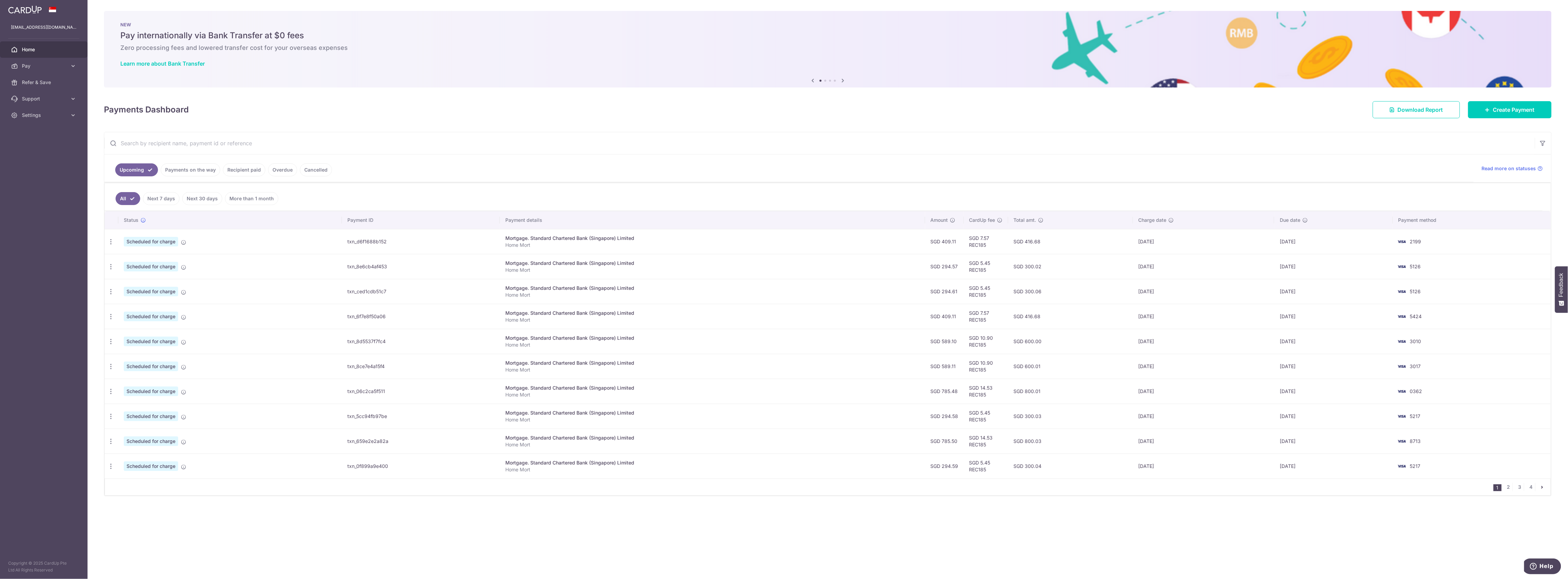
click at [172, 166] on link "Payments on the way" at bounding box center [191, 169] width 60 height 13
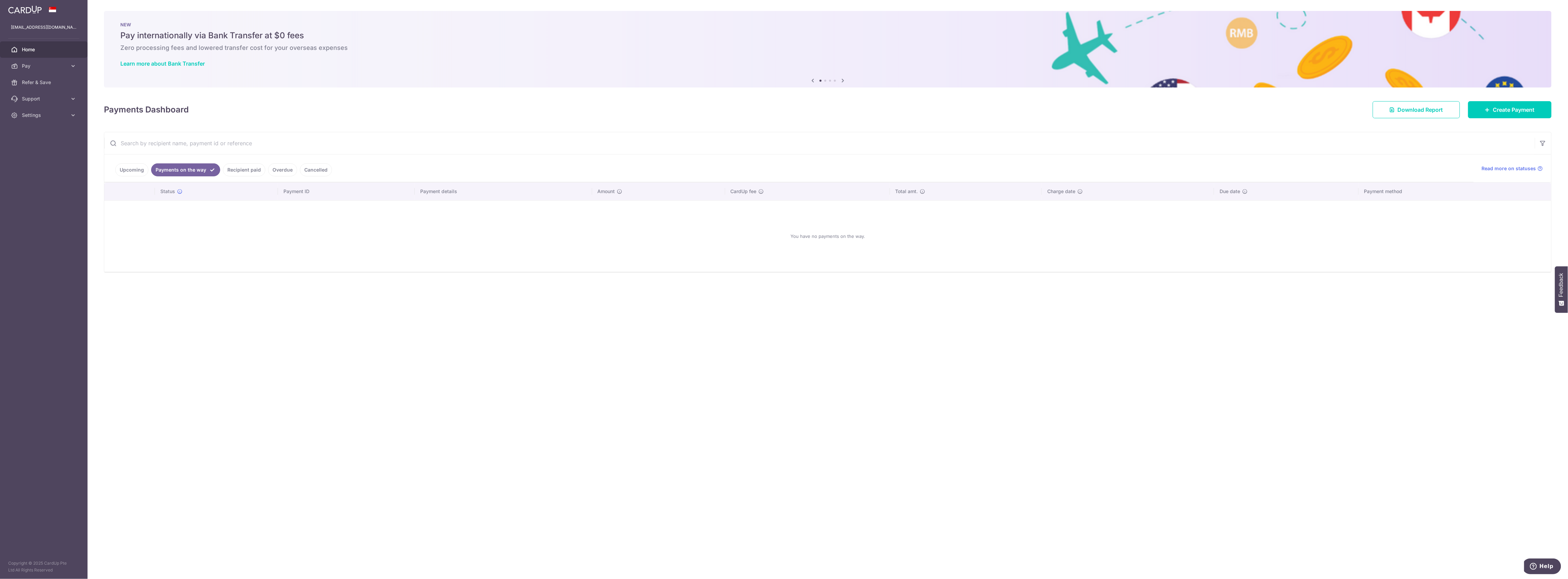
click at [146, 172] on link "Upcoming" at bounding box center [131, 169] width 33 height 13
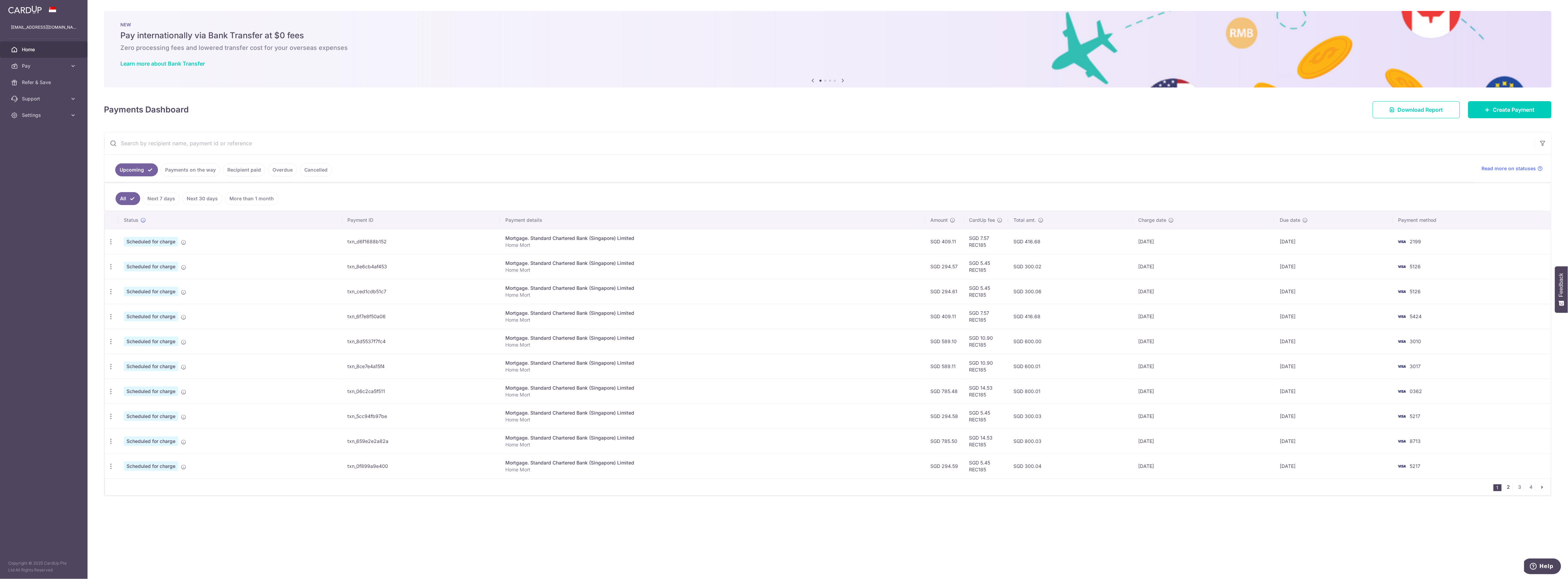
click at [1509, 490] on link "2" at bounding box center [1508, 487] width 8 height 8
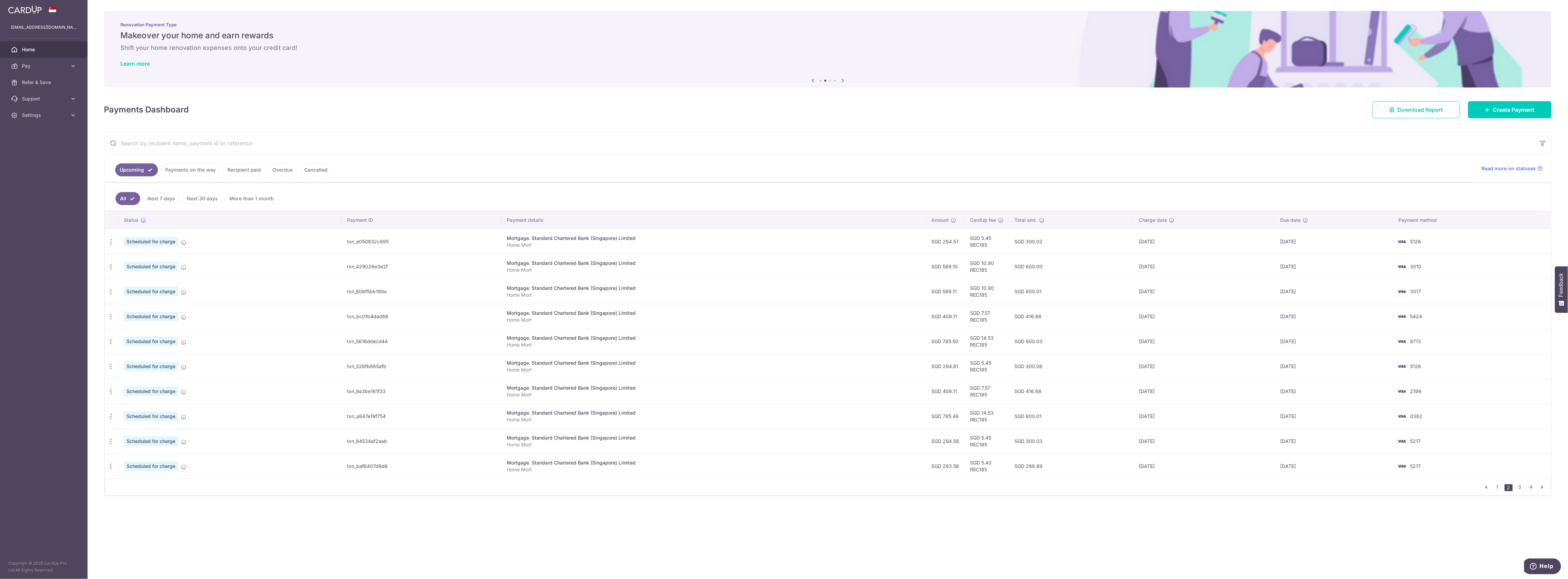
click at [769, 263] on div "Mortgage. Standard Chartered Bank (Singapore) Limited" at bounding box center [713, 263] width 414 height 7
